Goal: Task Accomplishment & Management: Use online tool/utility

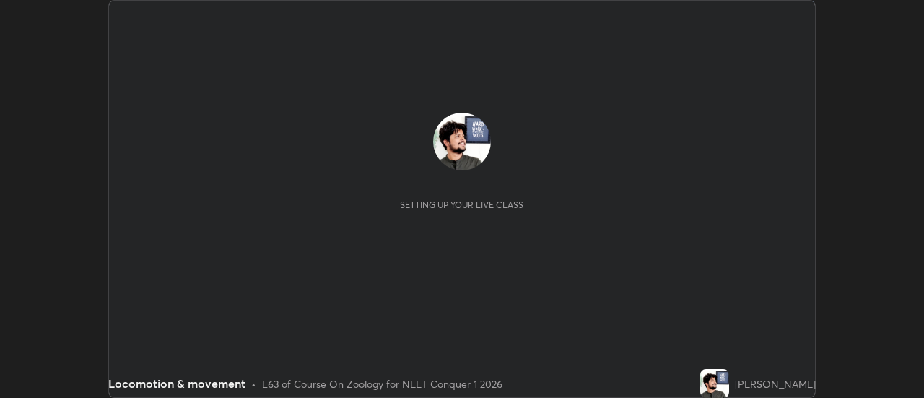
scroll to position [398, 924]
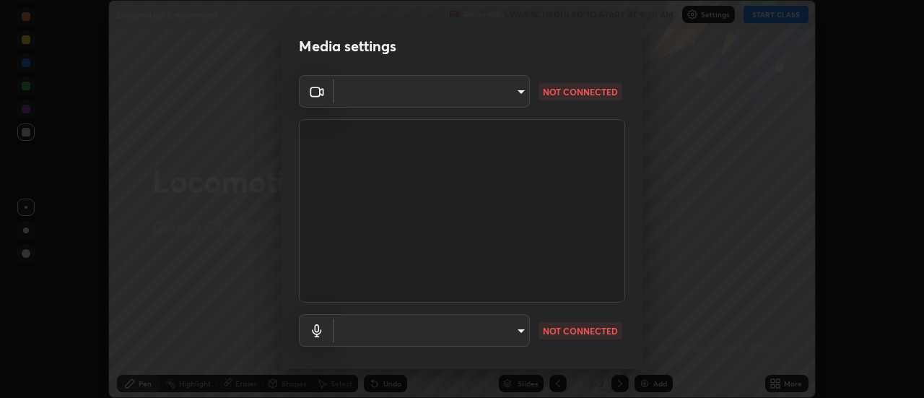
type input "7146dcbbdcde5fe3b2aae6e474f3993d16773ae1ef1a3c535206ea0346673fab"
type input "default"
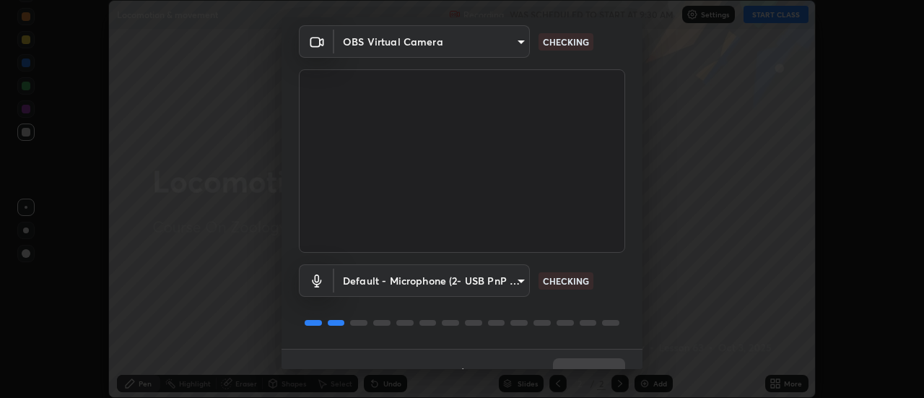
scroll to position [76, 0]
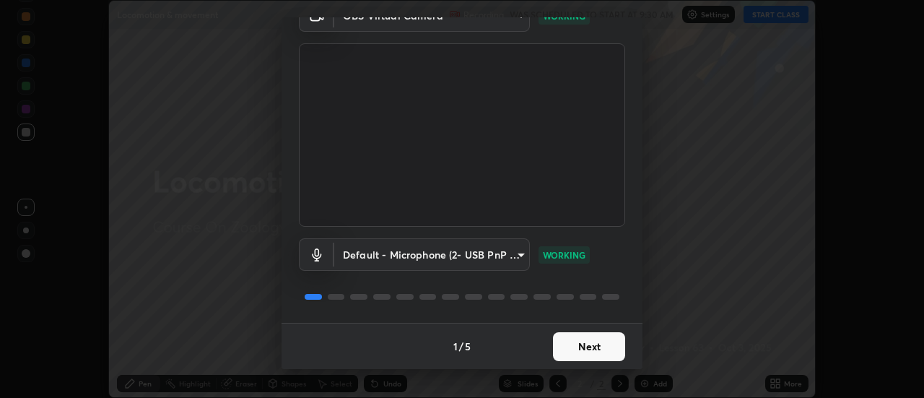
click at [566, 351] on button "Next" at bounding box center [589, 346] width 72 height 29
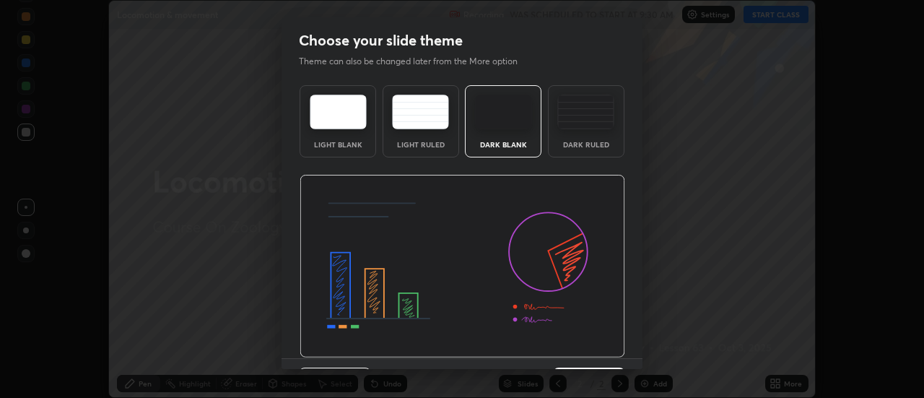
click at [565, 346] on img at bounding box center [463, 266] width 326 height 183
click at [563, 347] on img at bounding box center [463, 266] width 326 height 183
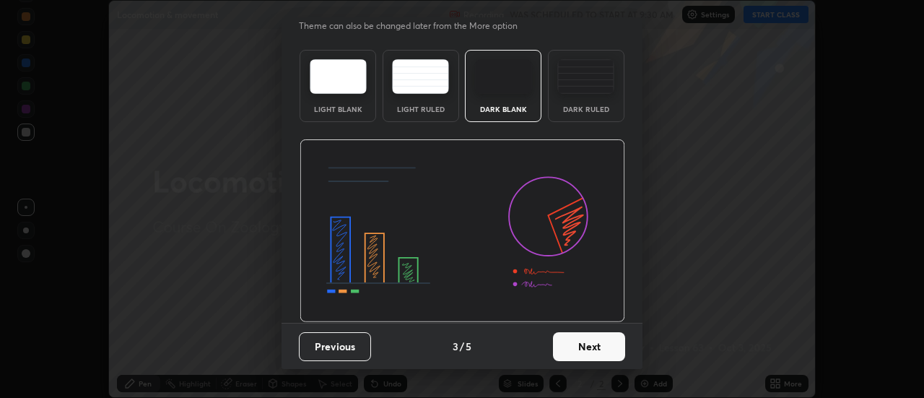
click at [570, 348] on button "Next" at bounding box center [589, 346] width 72 height 29
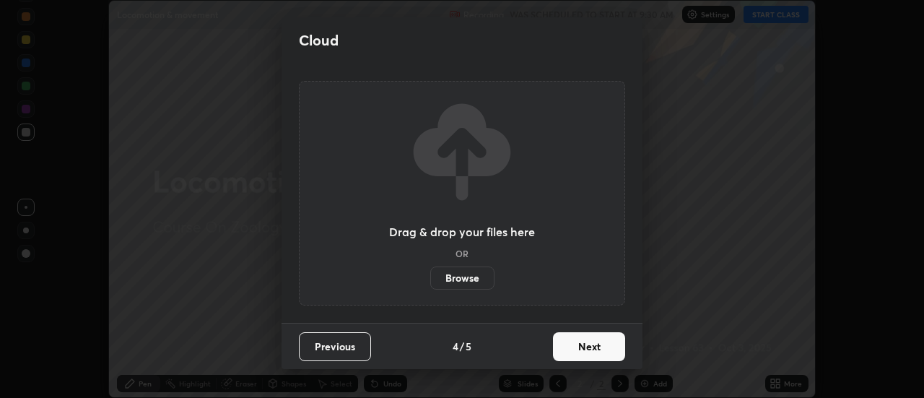
click at [563, 352] on button "Next" at bounding box center [589, 346] width 72 height 29
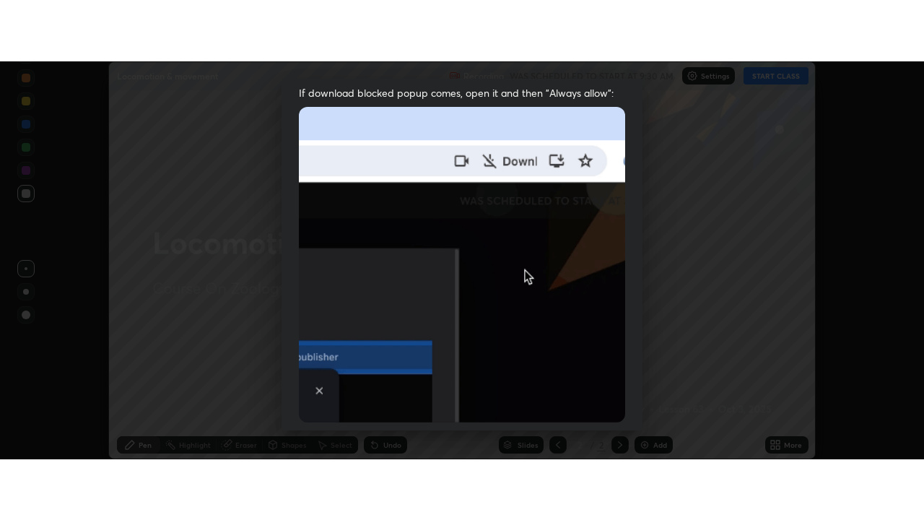
scroll to position [370, 0]
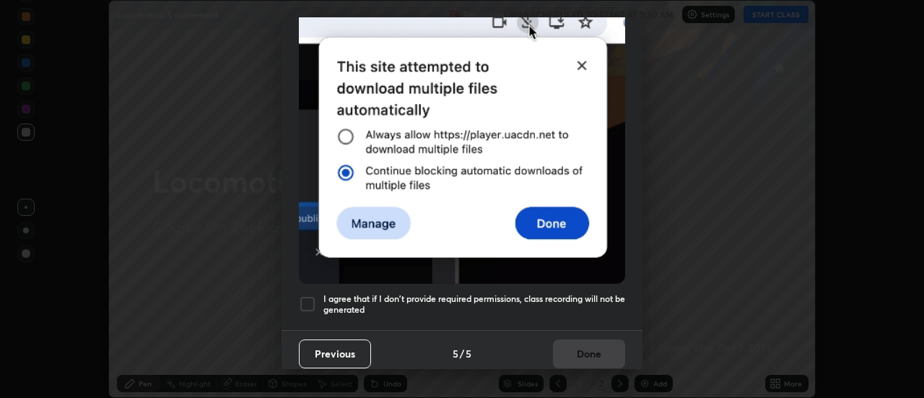
click at [302, 297] on div at bounding box center [307, 303] width 17 height 17
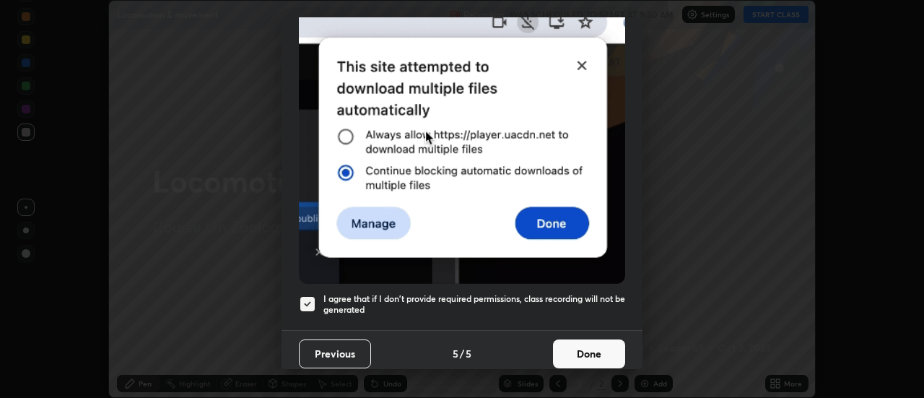
click at [574, 355] on button "Done" at bounding box center [589, 353] width 72 height 29
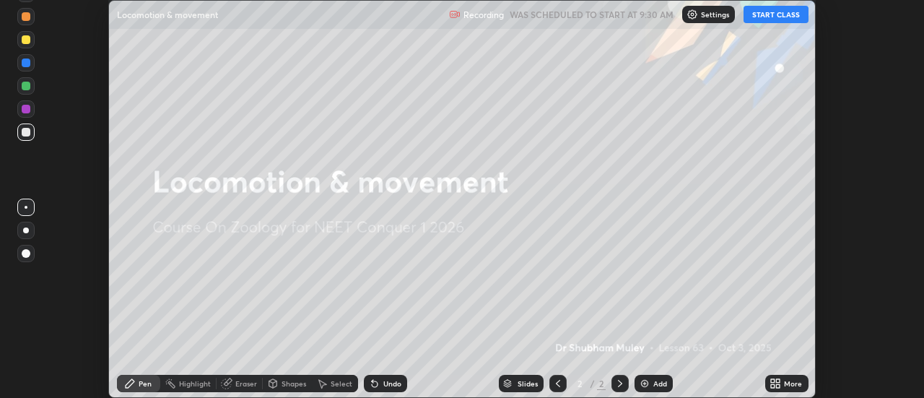
click at [764, 17] on button "START CLASS" at bounding box center [776, 14] width 65 height 17
click at [773, 381] on icon at bounding box center [773, 381] width 4 height 4
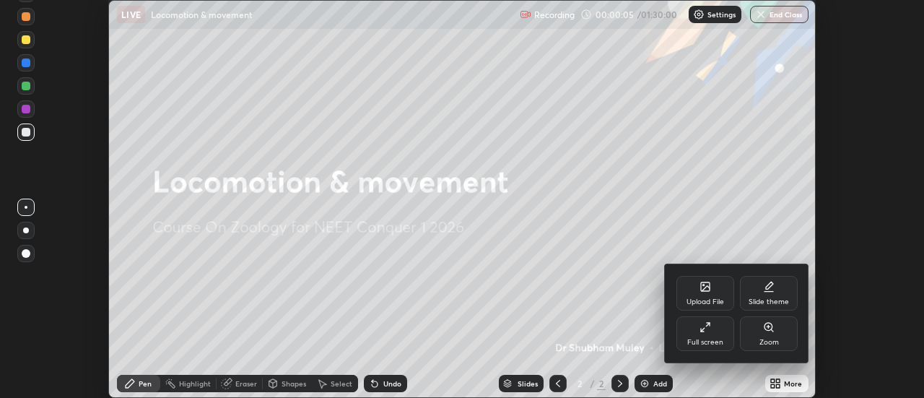
click at [693, 334] on div "Full screen" at bounding box center [706, 333] width 58 height 35
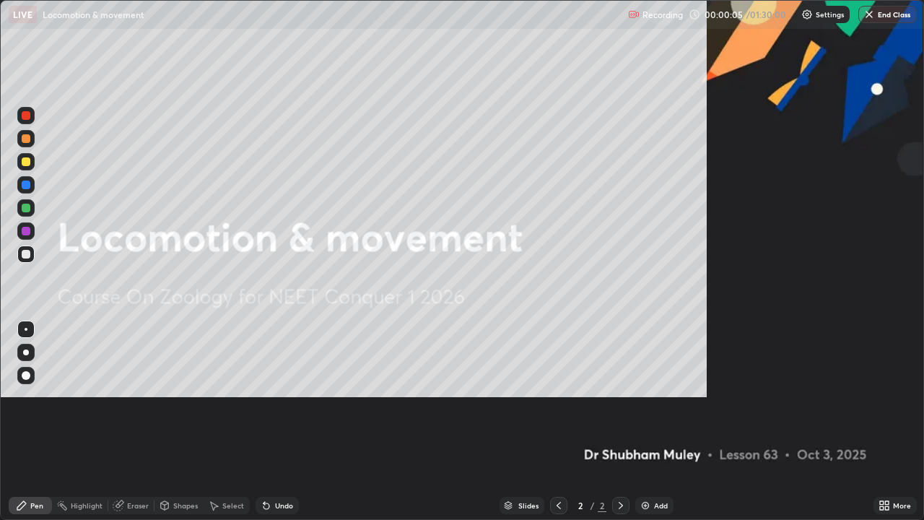
scroll to position [520, 924]
